Goal: Task Accomplishment & Management: Manage account settings

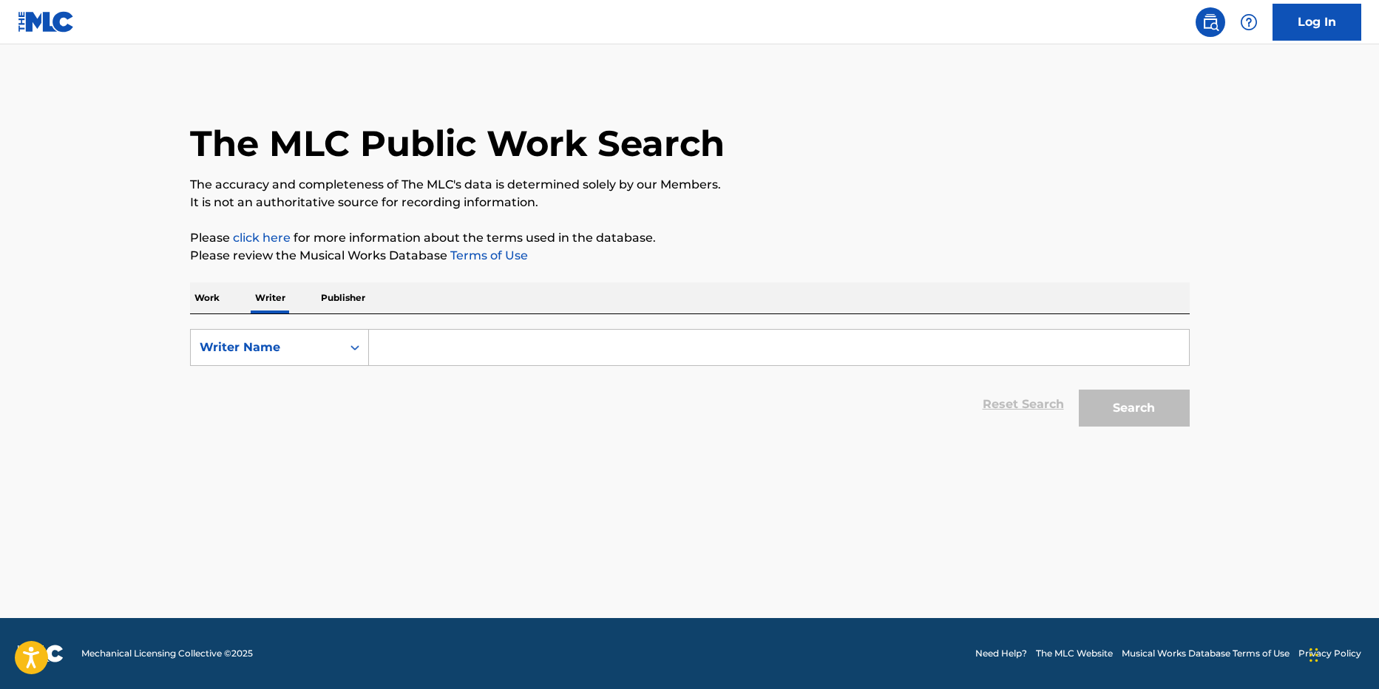
click at [203, 302] on p "Work" at bounding box center [207, 297] width 34 height 31
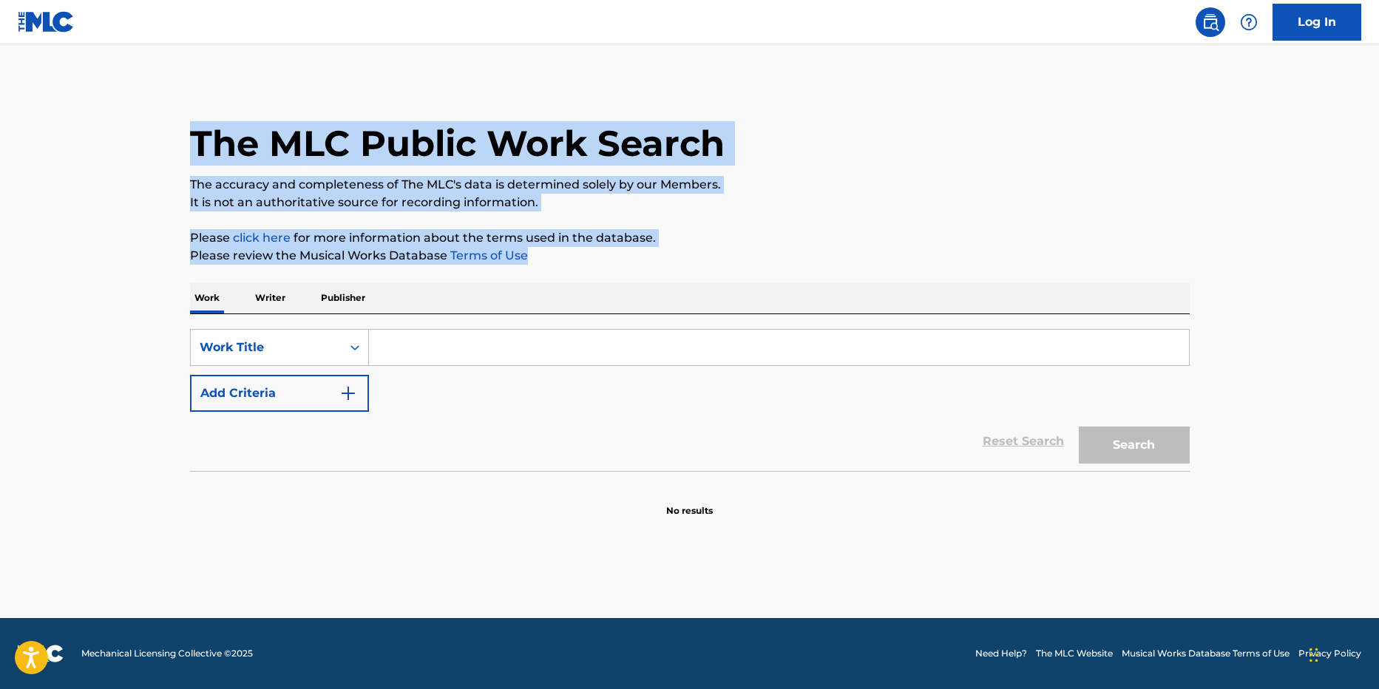
drag, startPoint x: 548, startPoint y: 261, endPoint x: 189, endPoint y: 186, distance: 367.1
click at [189, 186] on div "The MLC Public Work Search The accuracy and completeness of The MLC's data is d…" at bounding box center [689, 299] width 1035 height 436
copy div "The MLC Public Work Search The accuracy and completeness of The MLC's data is d…"
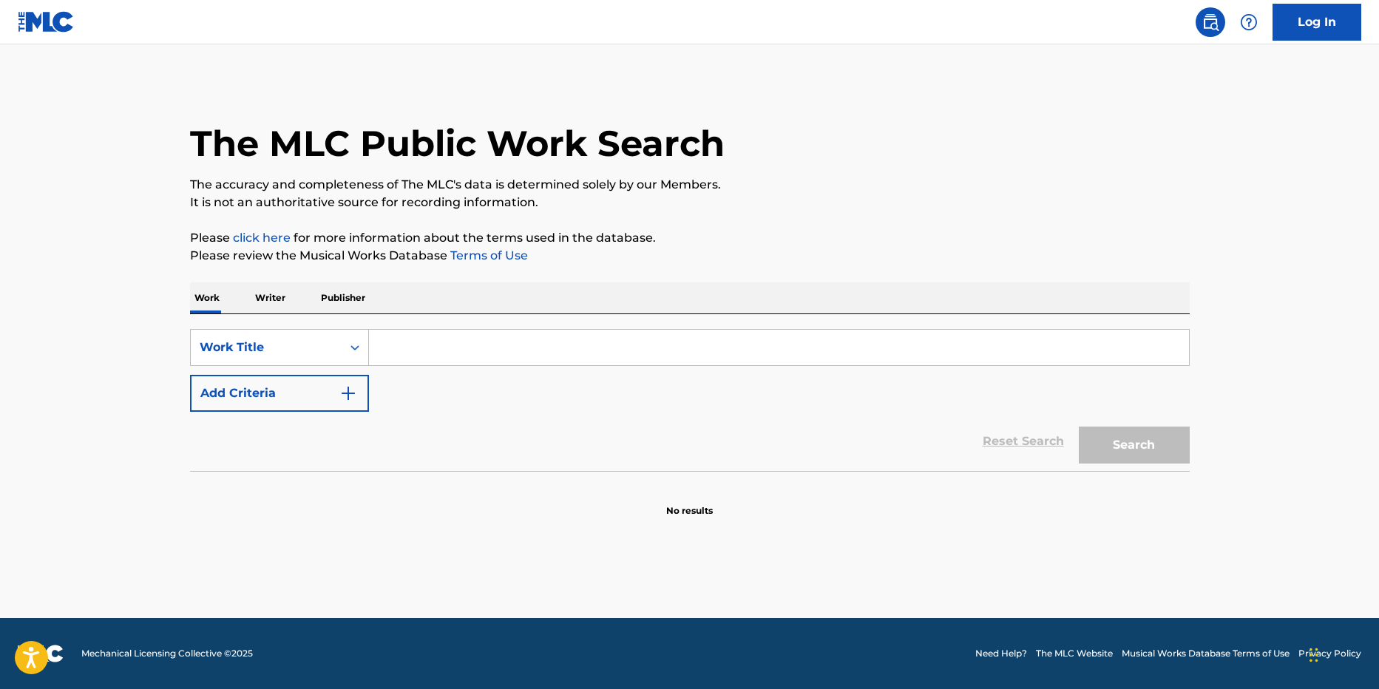
click at [65, 27] on img at bounding box center [46, 21] width 57 height 21
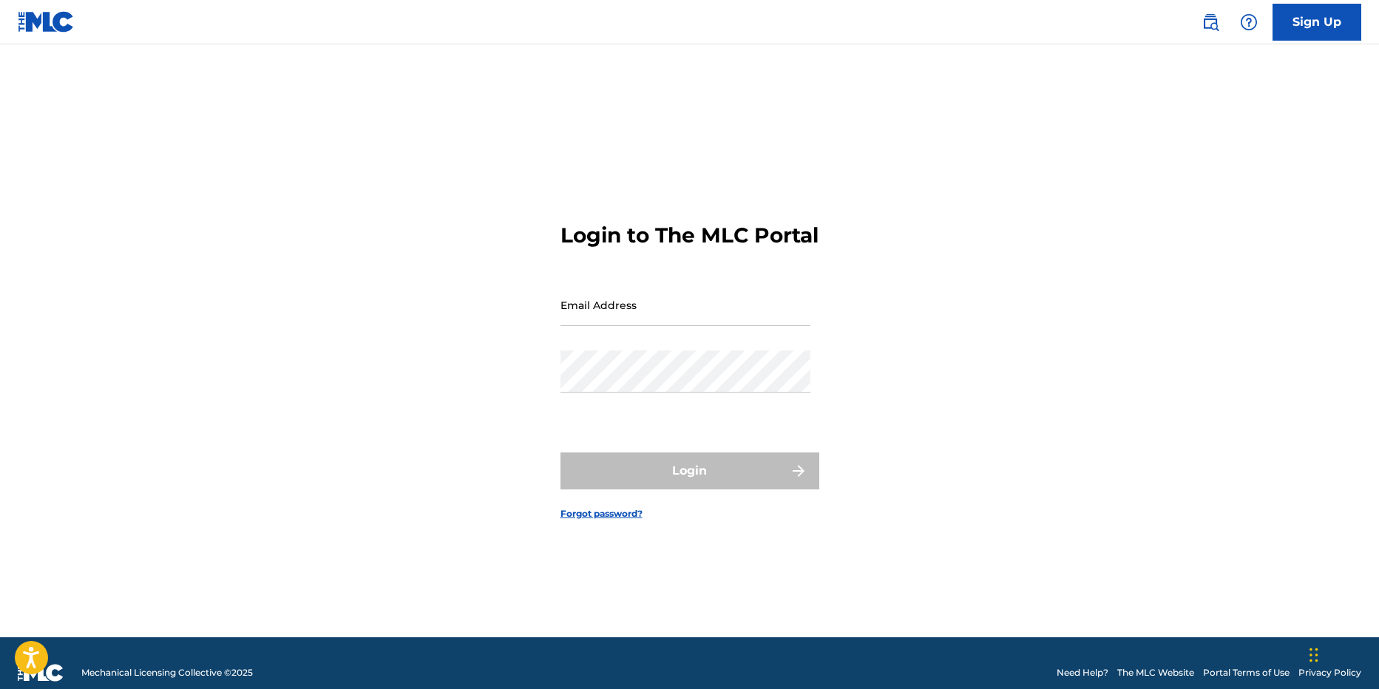
type input "[EMAIL_ADDRESS][DOMAIN_NAME]"
click at [57, 674] on img at bounding box center [41, 673] width 46 height 18
type input "[EMAIL_ADDRESS][DOMAIN_NAME]"
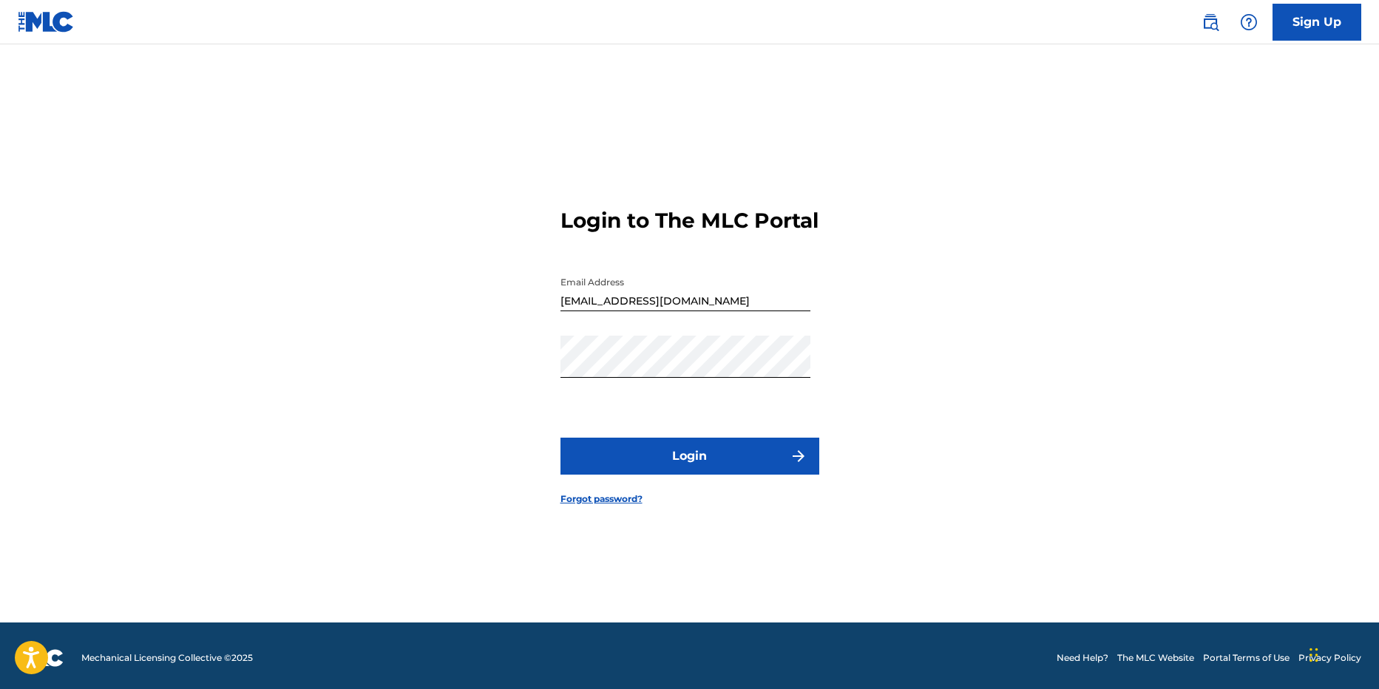
scroll to position [19, 0]
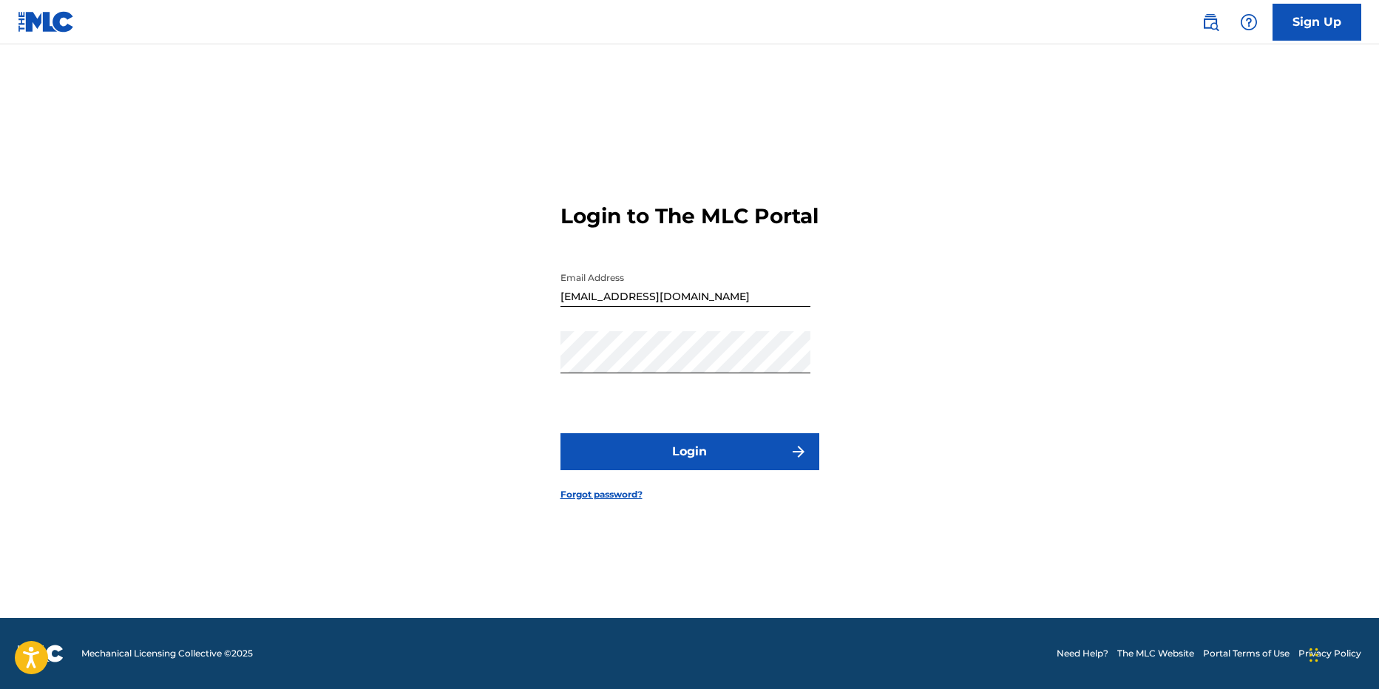
click at [634, 466] on button "Login" at bounding box center [690, 451] width 259 height 37
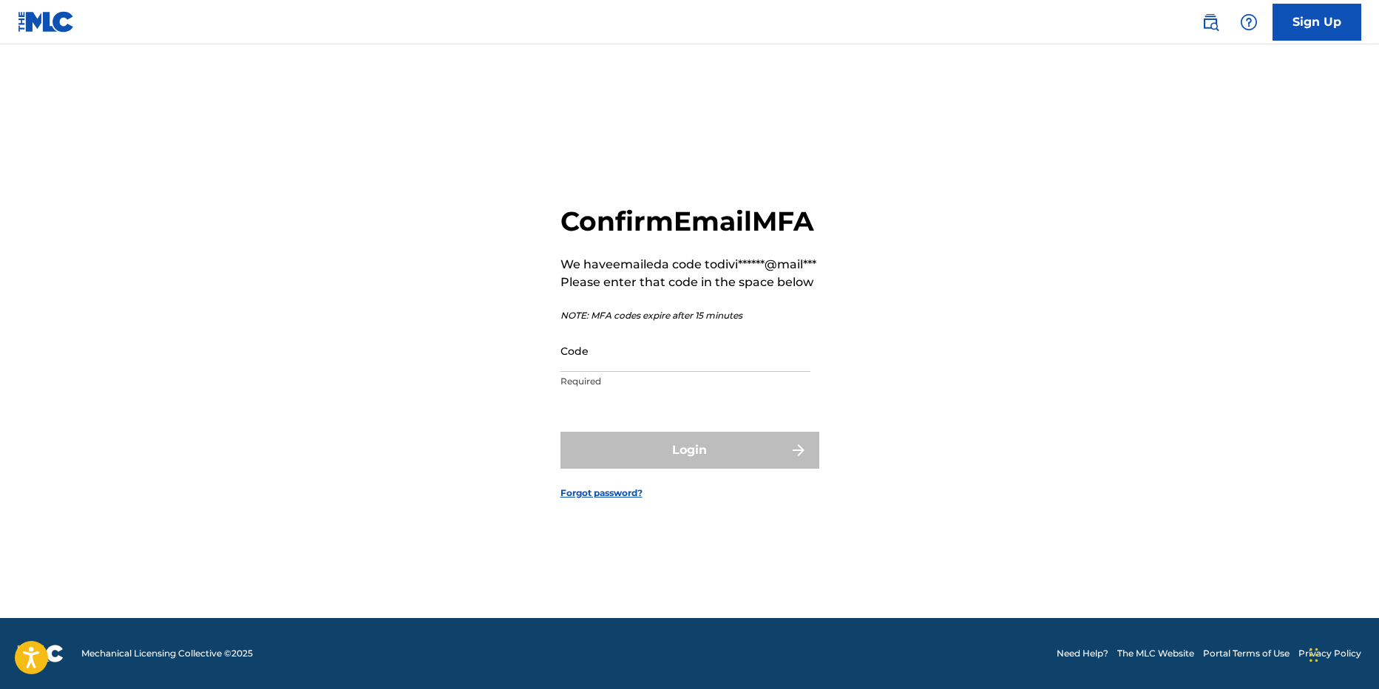
click at [633, 372] on input "Code" at bounding box center [686, 351] width 250 height 42
paste input "923868"
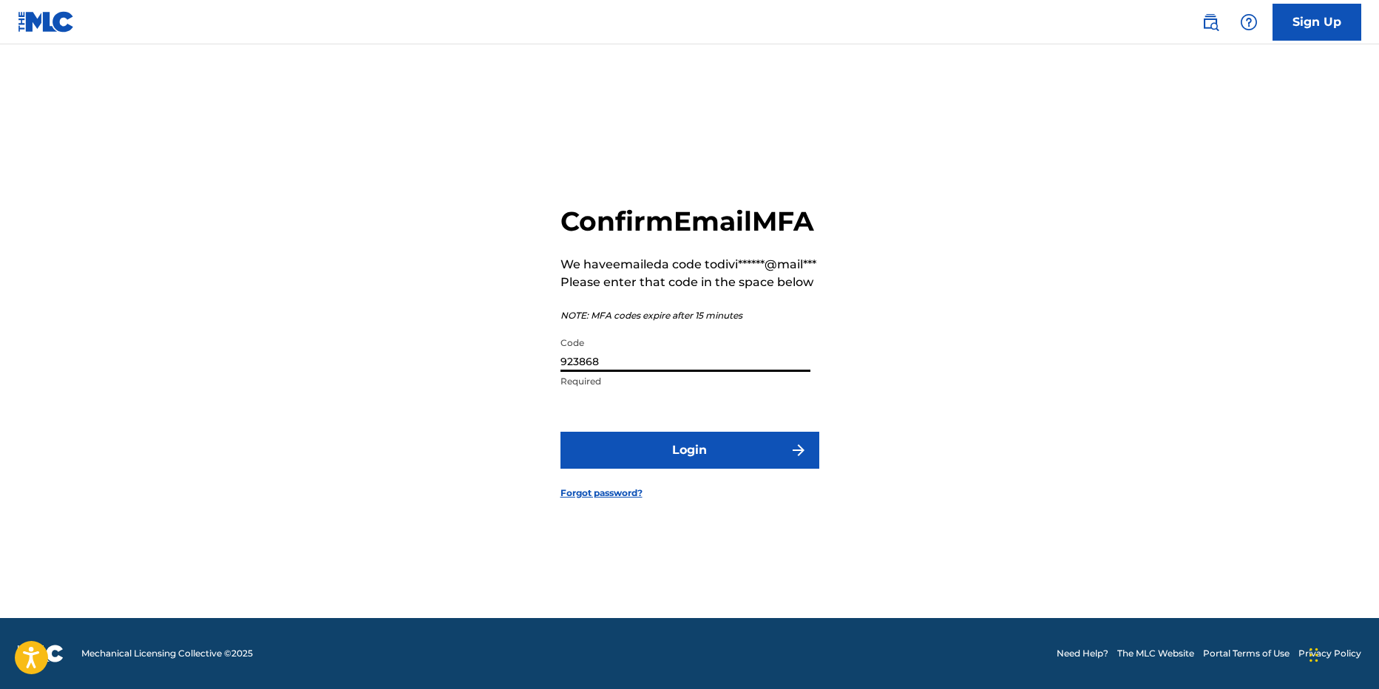
type input "923868"
click at [655, 467] on button "Login" at bounding box center [690, 450] width 259 height 37
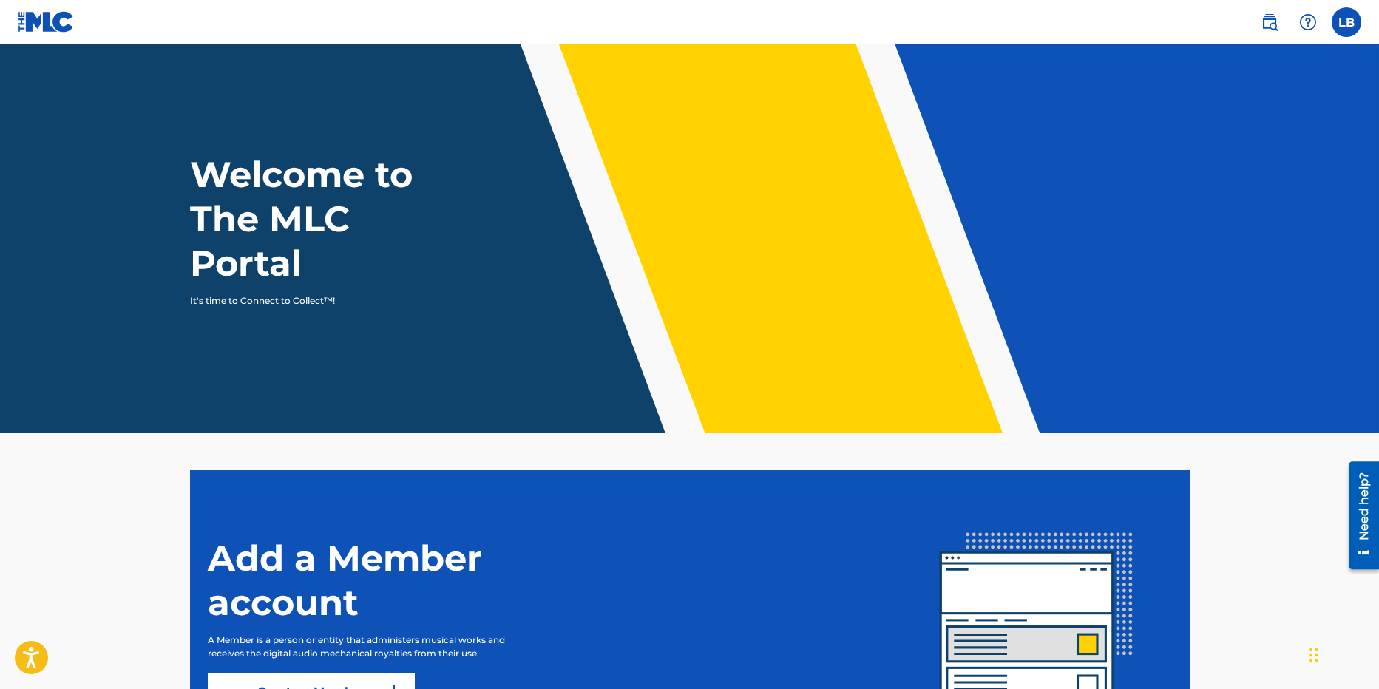
click at [1333, 21] on label at bounding box center [1347, 22] width 30 height 30
click at [1347, 22] on input "LB [PERSON_NAME] [EMAIL_ADDRESS][DOMAIN_NAME] Notification Preferences Profile …" at bounding box center [1347, 22] width 0 height 0
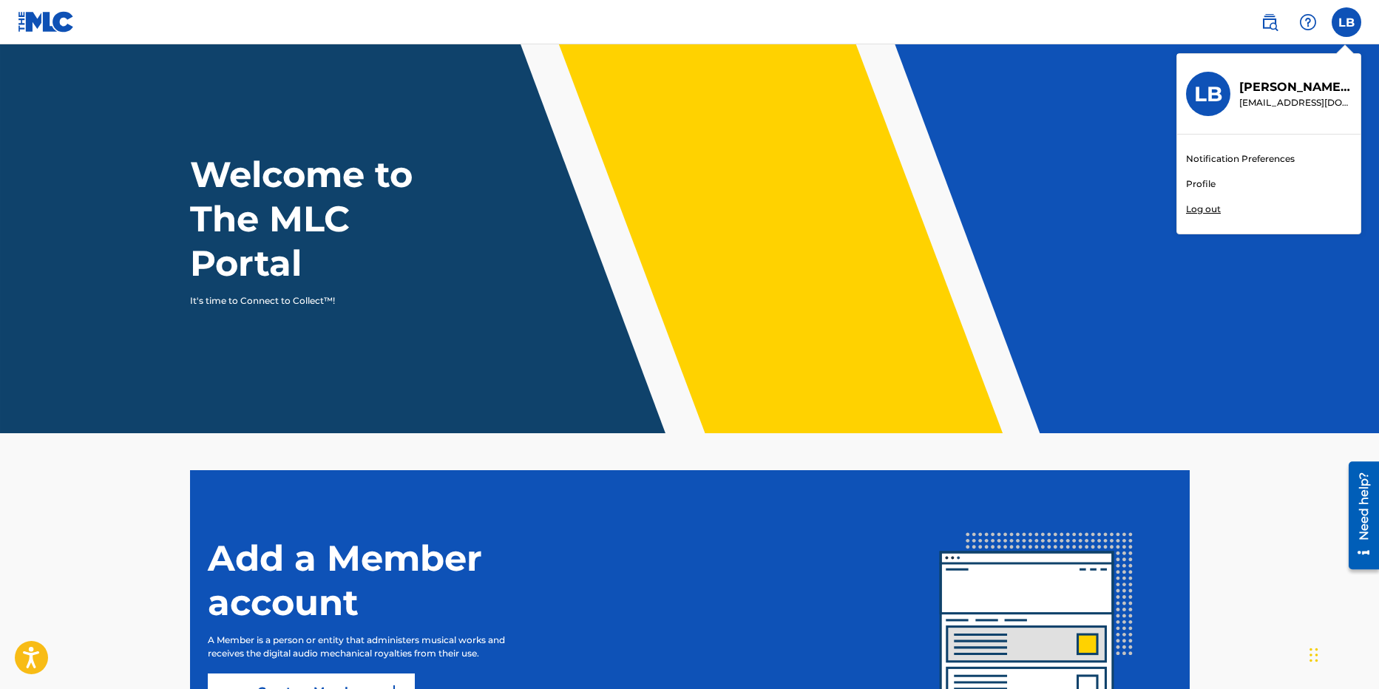
click at [1205, 186] on link "Profile" at bounding box center [1201, 183] width 30 height 13
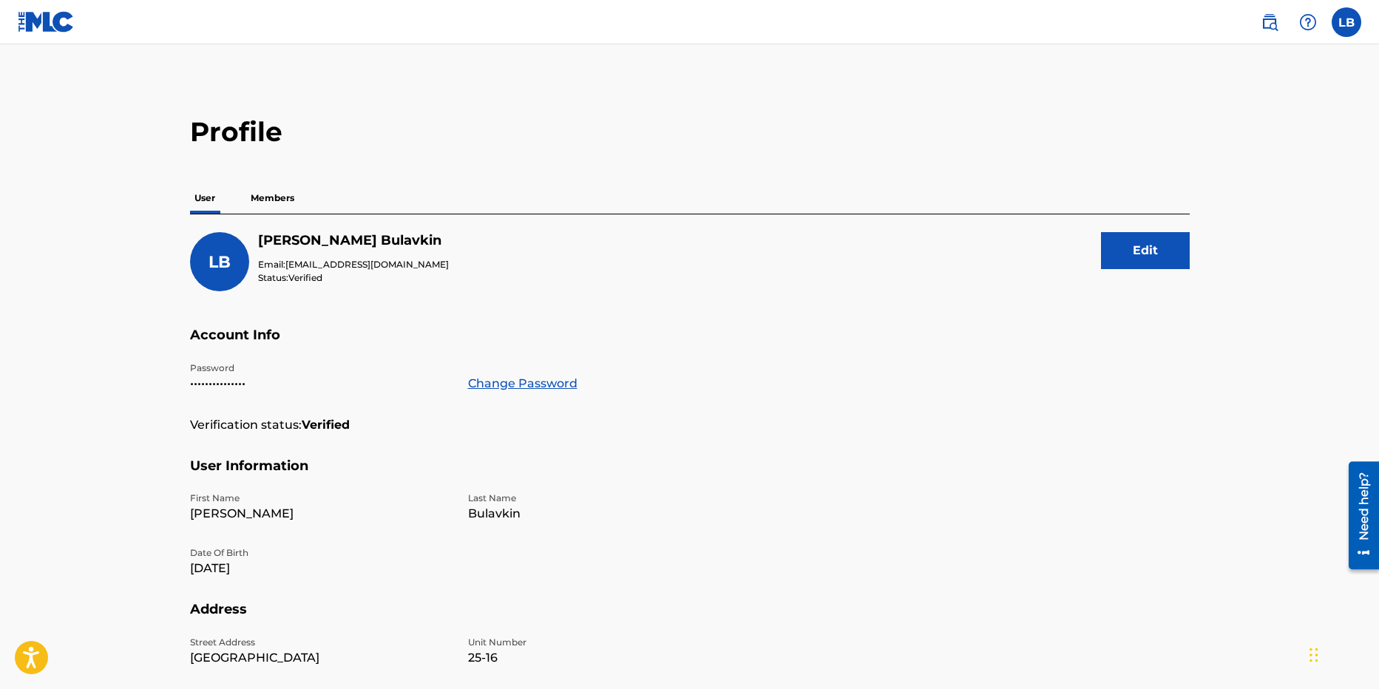
click at [48, 26] on img at bounding box center [46, 21] width 57 height 21
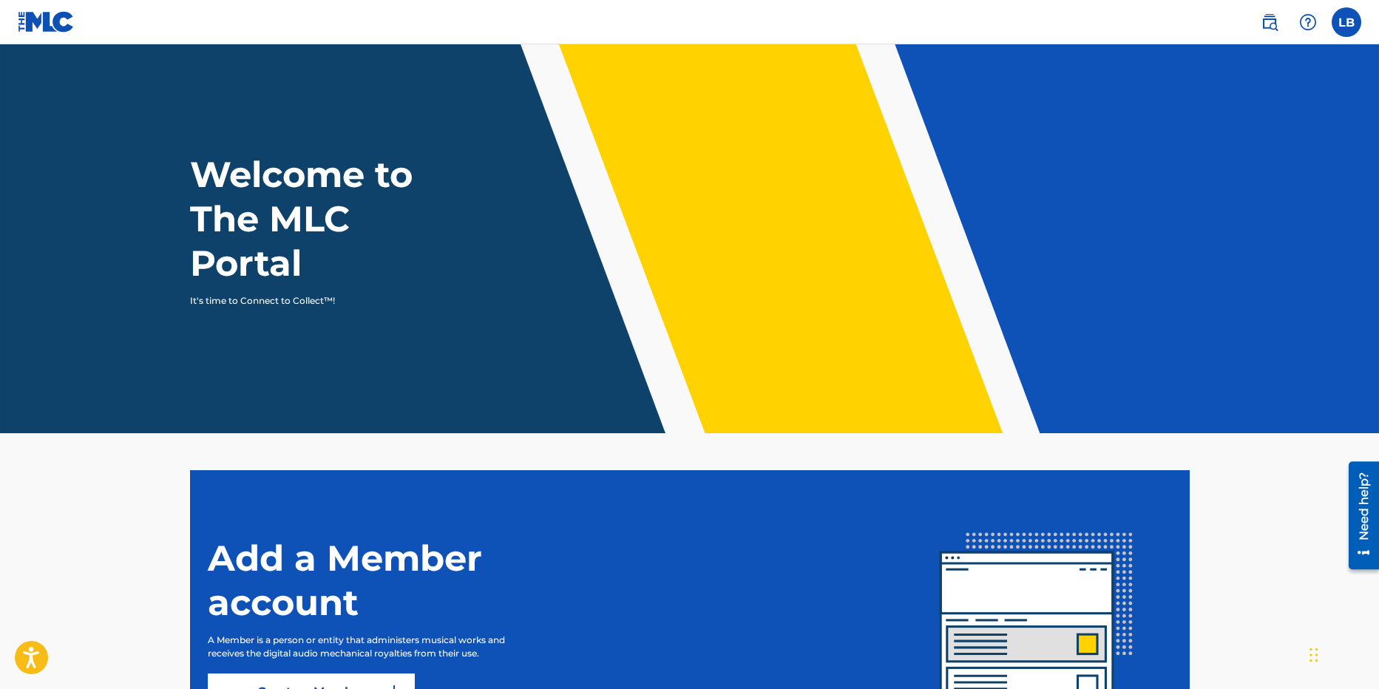
click at [47, 17] on img at bounding box center [46, 21] width 57 height 21
click at [311, 172] on h1 "Welcome to The MLC Portal" at bounding box center [328, 218] width 277 height 133
click at [1339, 27] on label at bounding box center [1347, 22] width 30 height 30
click at [1347, 22] on input "LB Ludmila Bulavkin diviymusic@mail.ru Notification Preferences Profile Log out" at bounding box center [1347, 22] width 0 height 0
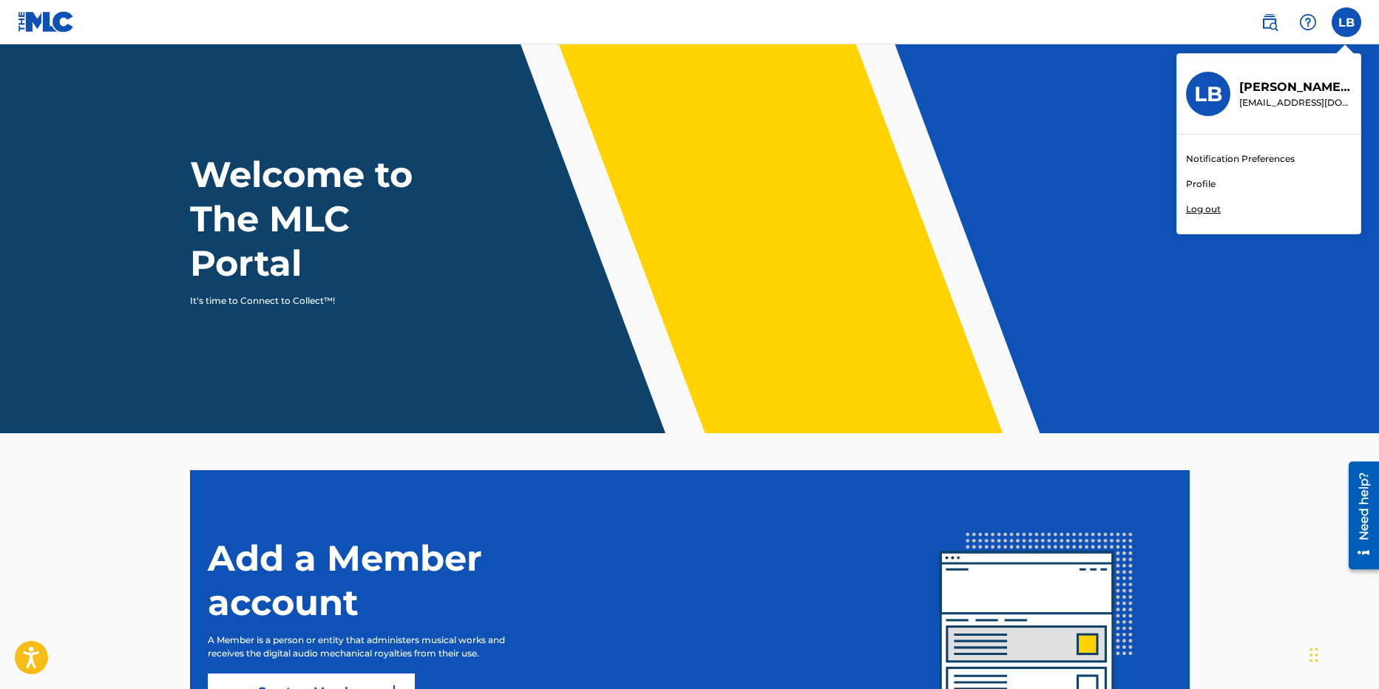
click at [1207, 158] on link "Notification Preferences" at bounding box center [1240, 158] width 109 height 13
